Goal: Contribute content: Add original content to the website for others to see

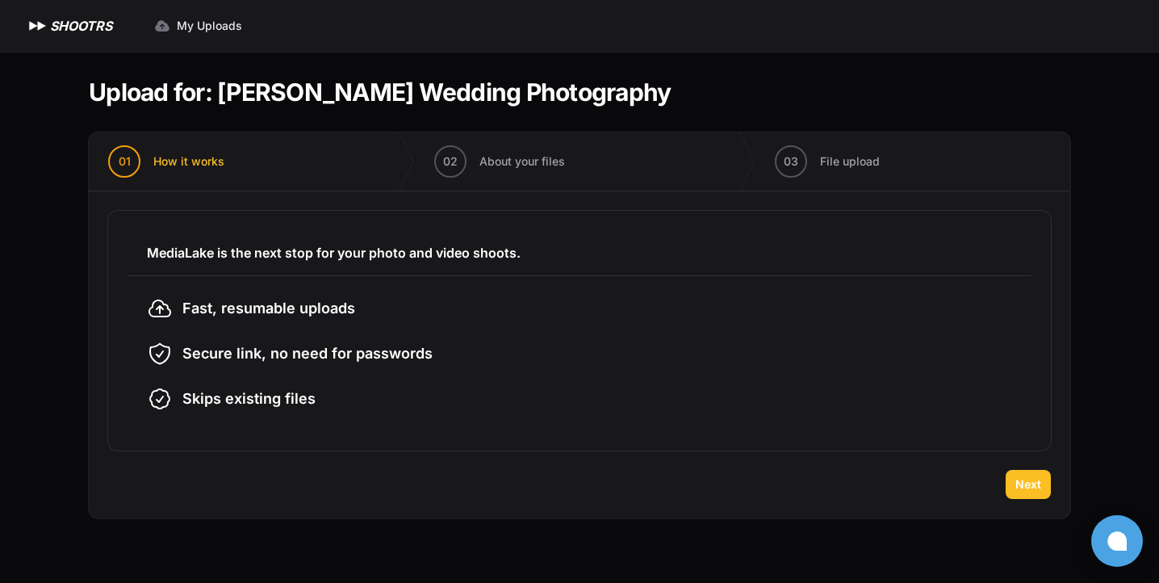
click at [1035, 487] on span "Next" at bounding box center [1028, 484] width 26 height 16
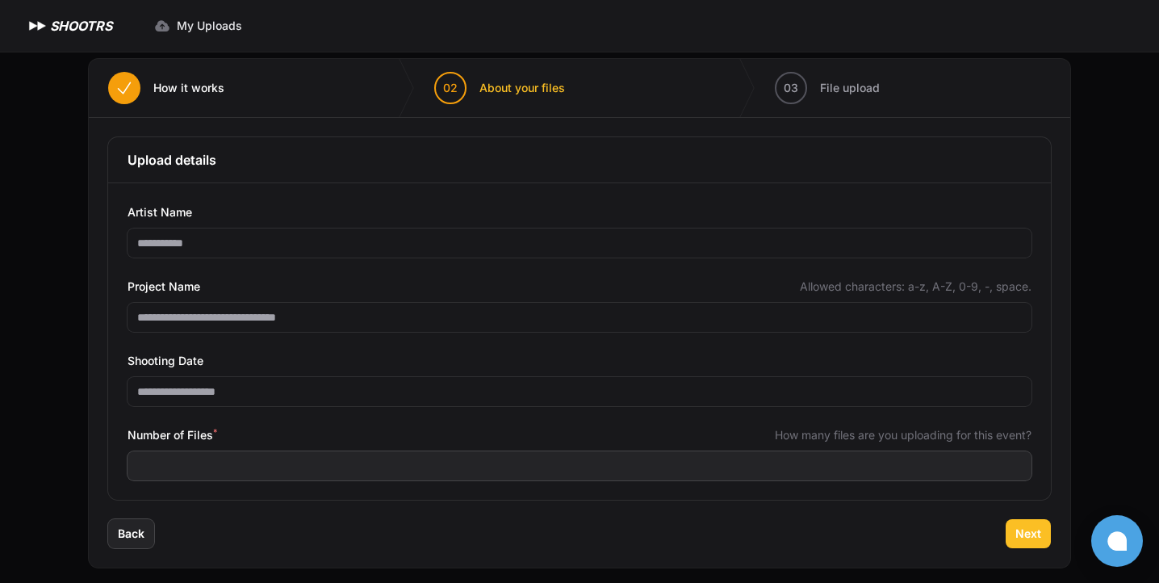
scroll to position [84, 0]
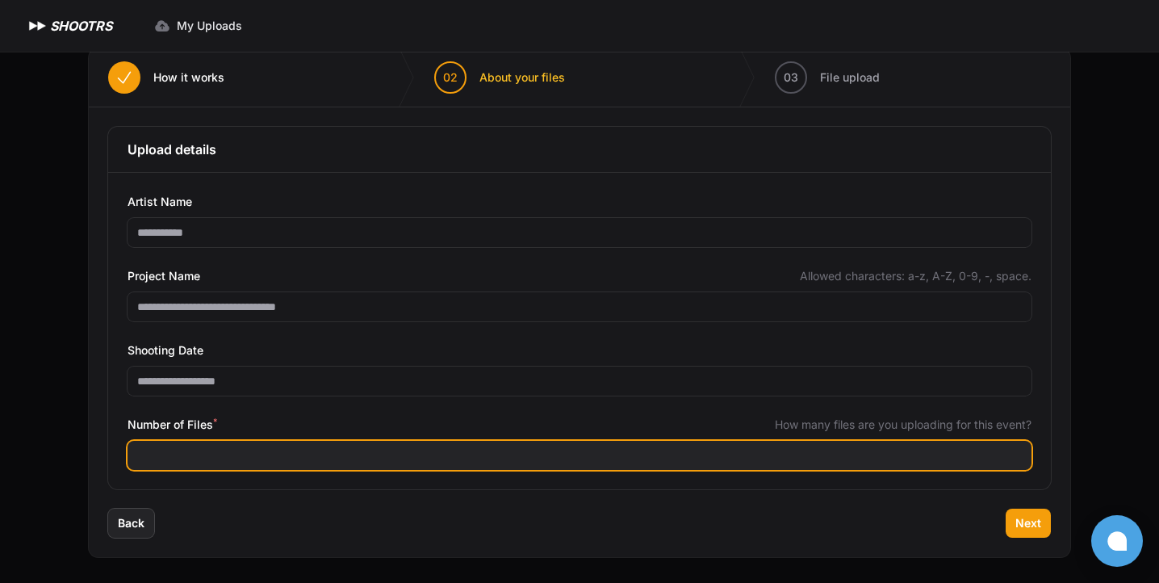
click at [536, 454] on input "Number of Files *" at bounding box center [580, 455] width 904 height 29
type input "****"
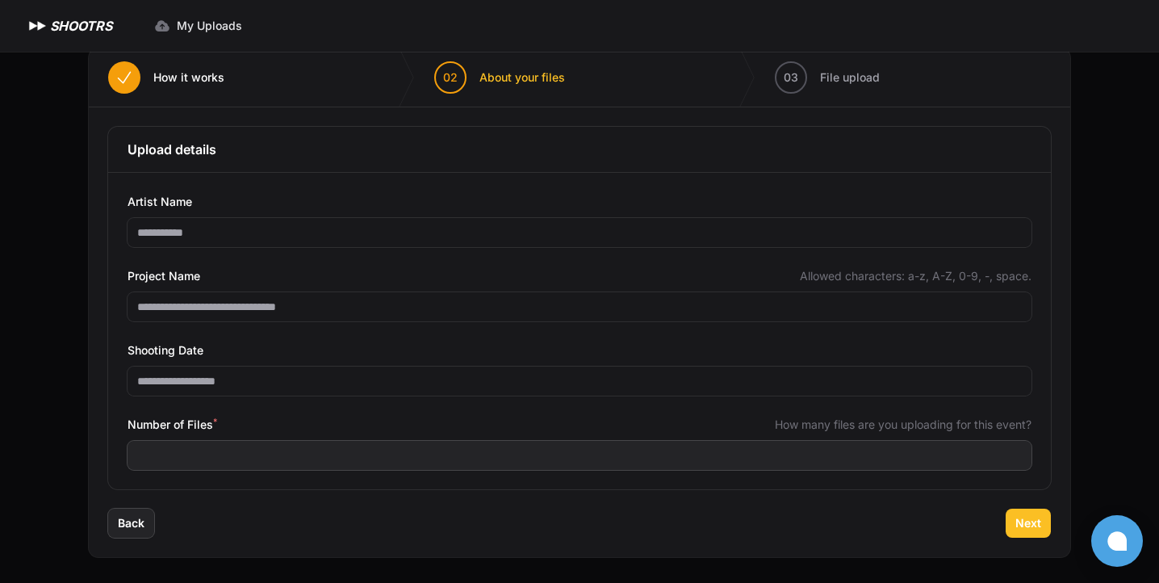
click at [1026, 523] on span "Next" at bounding box center [1028, 523] width 26 height 16
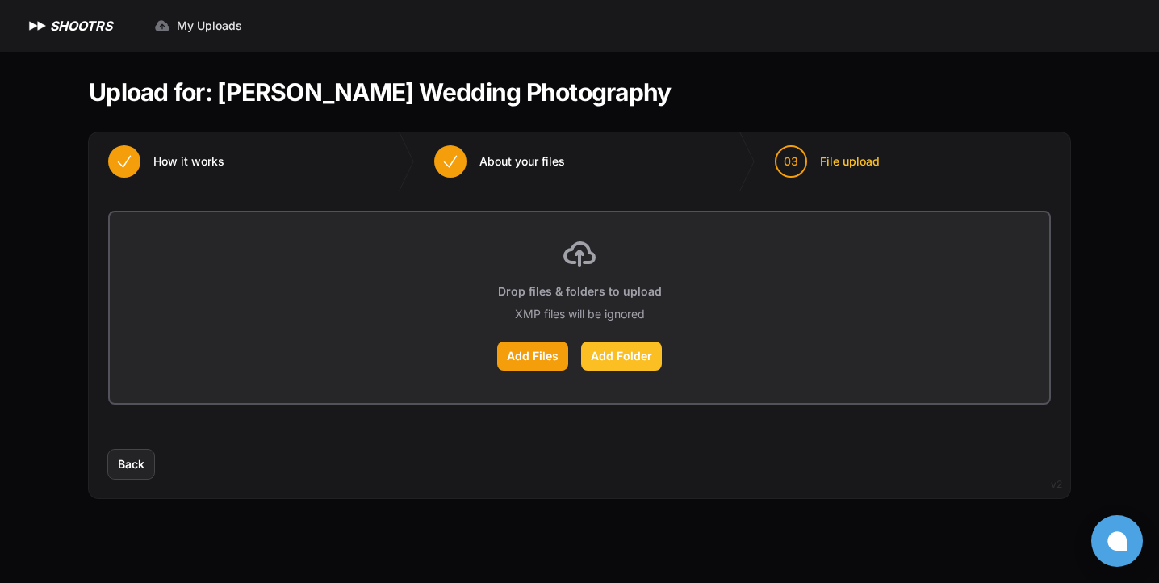
click at [621, 350] on label "Add Folder" at bounding box center [621, 355] width 81 height 29
click at [0, 0] on input "Add Folder" at bounding box center [0, 0] width 0 height 0
click at [643, 362] on label "Add Folder" at bounding box center [621, 355] width 81 height 29
click at [0, 0] on input "Add Folder" at bounding box center [0, 0] width 0 height 0
